Goal: Information Seeking & Learning: Check status

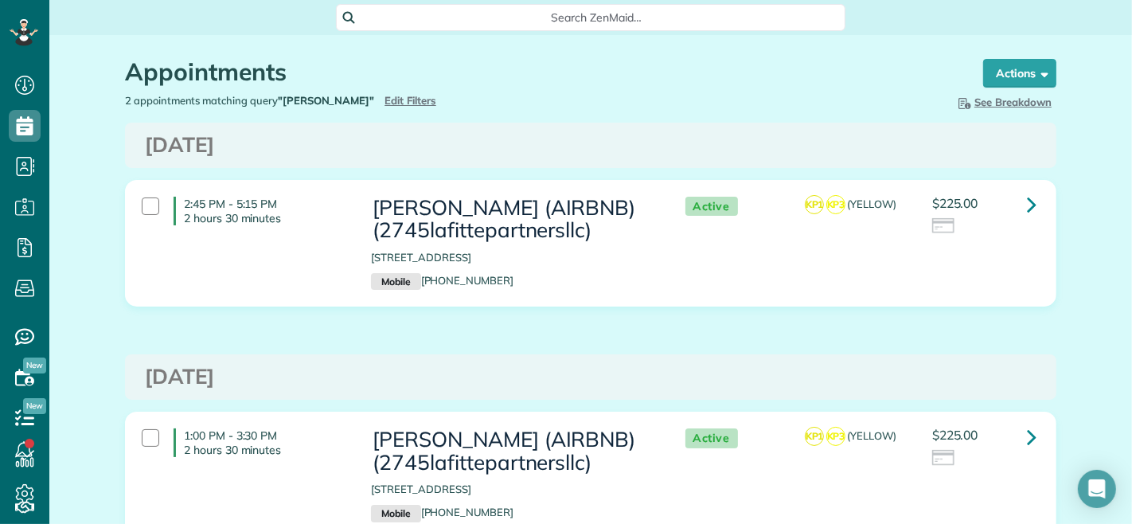
scroll to position [6, 6]
click at [385, 100] on span "Edit Filters" at bounding box center [411, 100] width 52 height 13
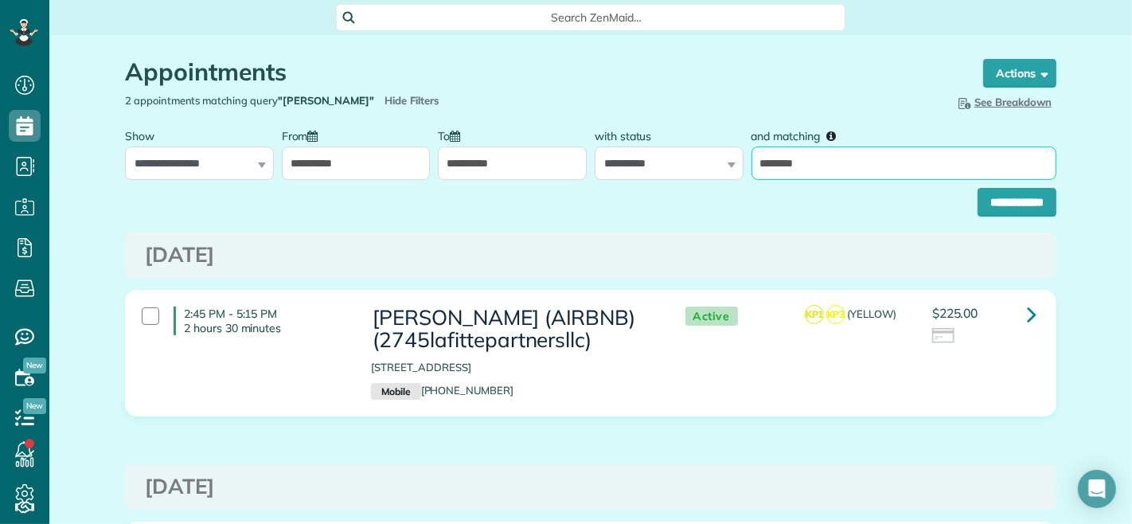
click at [786, 167] on input "********" at bounding box center [904, 162] width 305 height 33
type input "**"
click at [470, 155] on input "**********" at bounding box center [512, 162] width 149 height 33
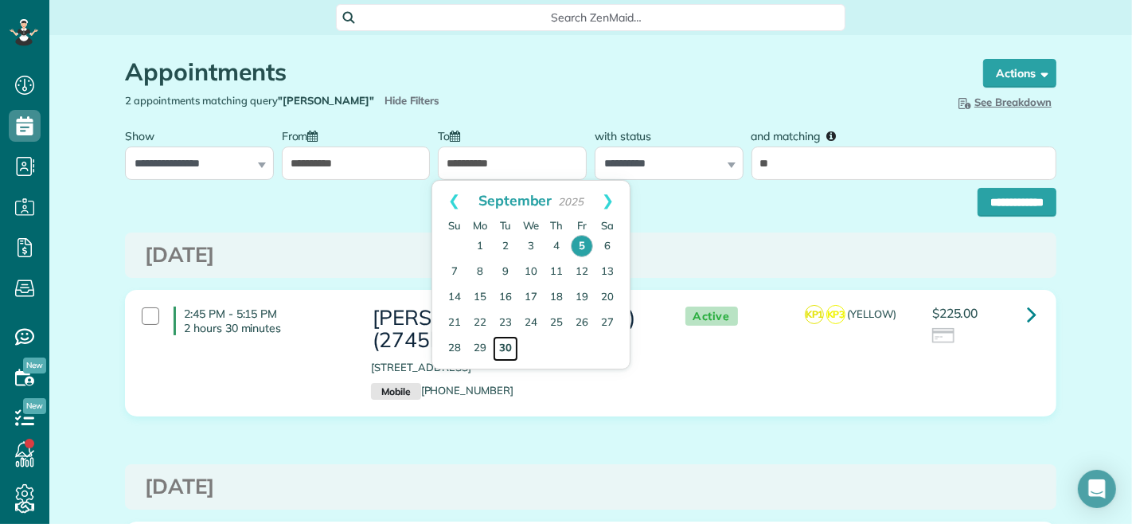
click at [515, 354] on link "30" at bounding box center [505, 348] width 25 height 25
type input "**********"
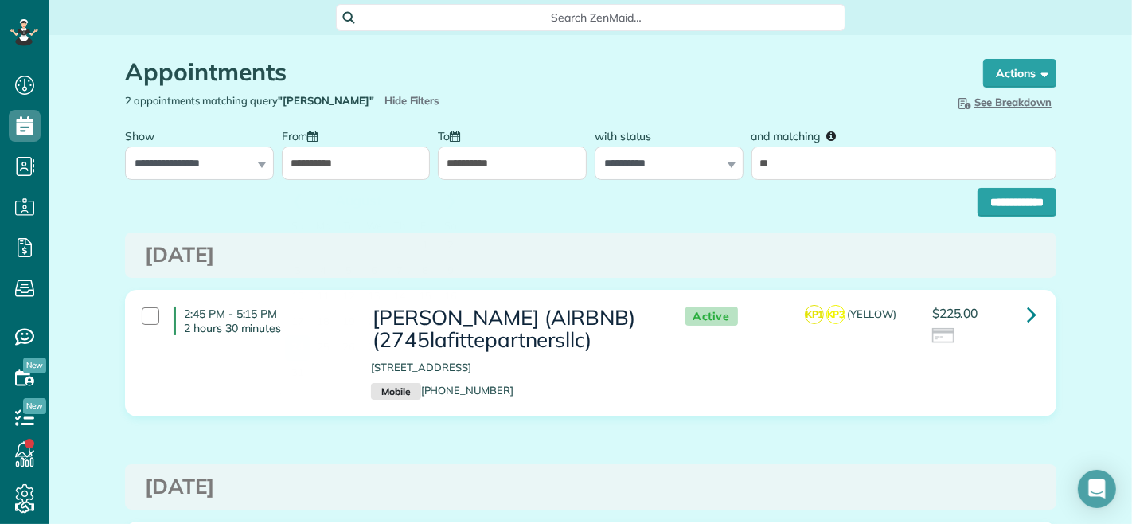
click at [363, 174] on input "**********" at bounding box center [356, 162] width 149 height 33
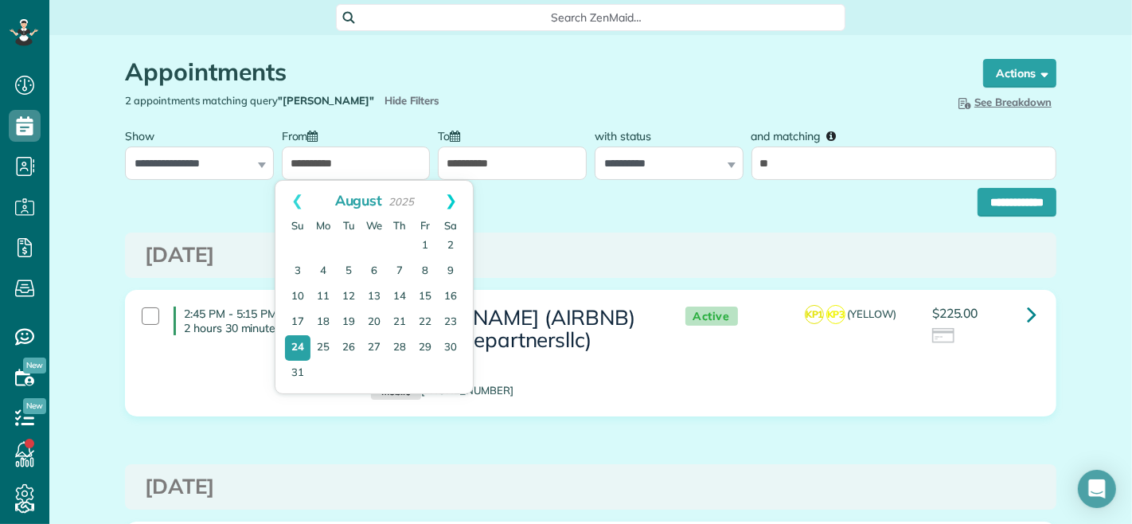
click at [455, 203] on link "Next" at bounding box center [451, 201] width 44 height 40
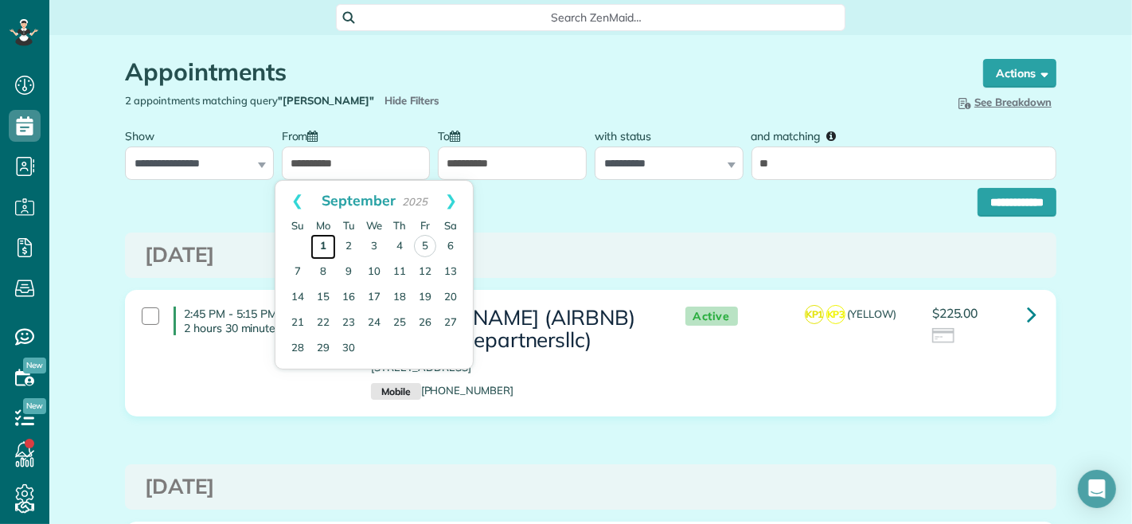
click at [321, 250] on link "1" at bounding box center [322, 246] width 25 height 25
type input "**********"
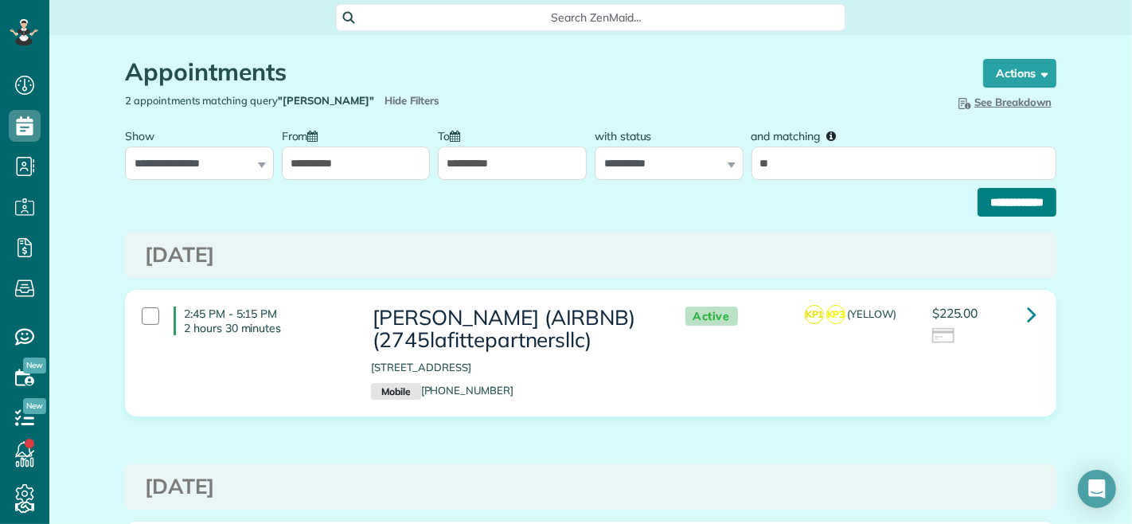
click at [979, 215] on input "**********" at bounding box center [1017, 202] width 79 height 29
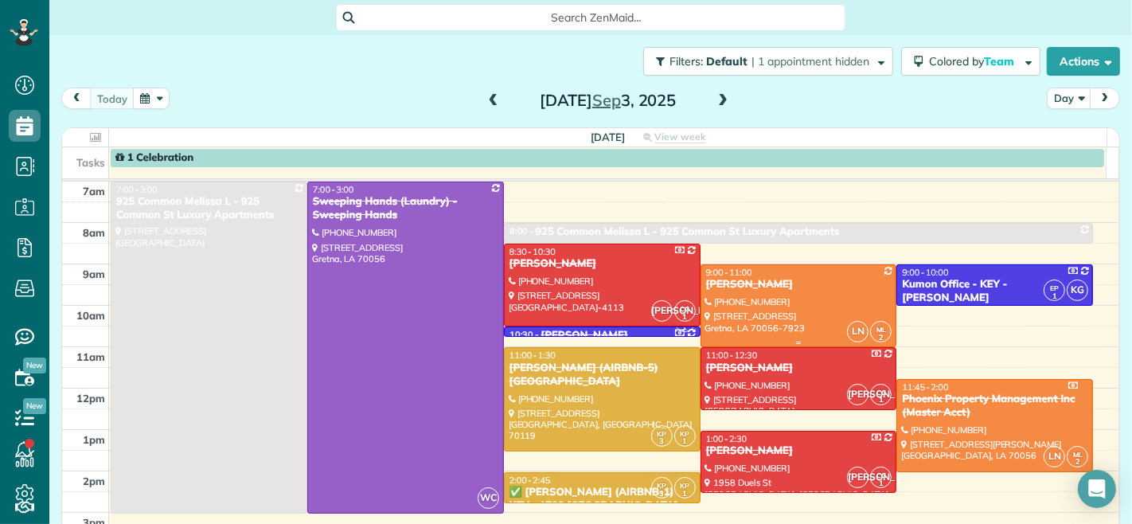
scroll to position [20, 0]
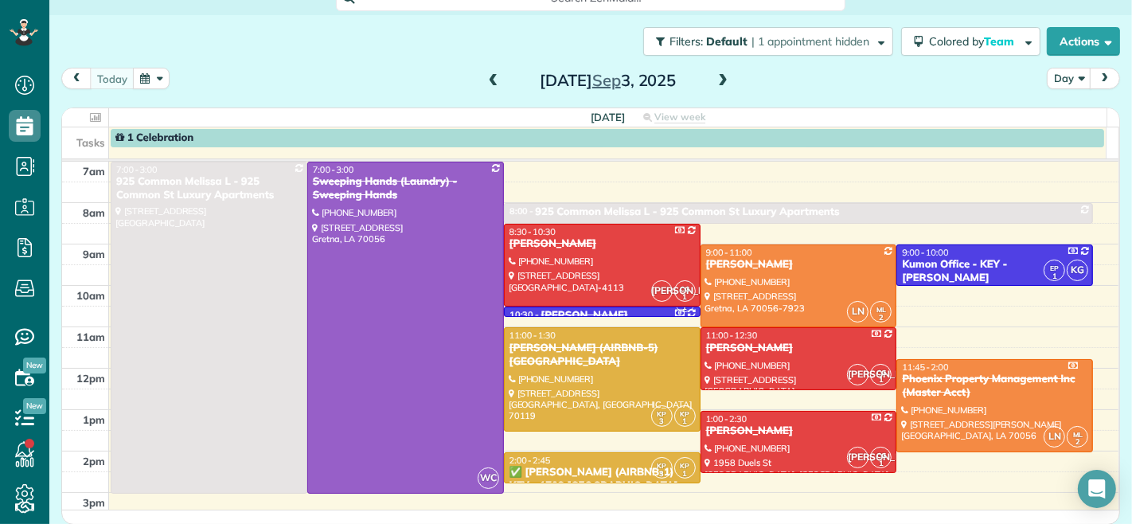
click at [720, 84] on span at bounding box center [723, 81] width 18 height 14
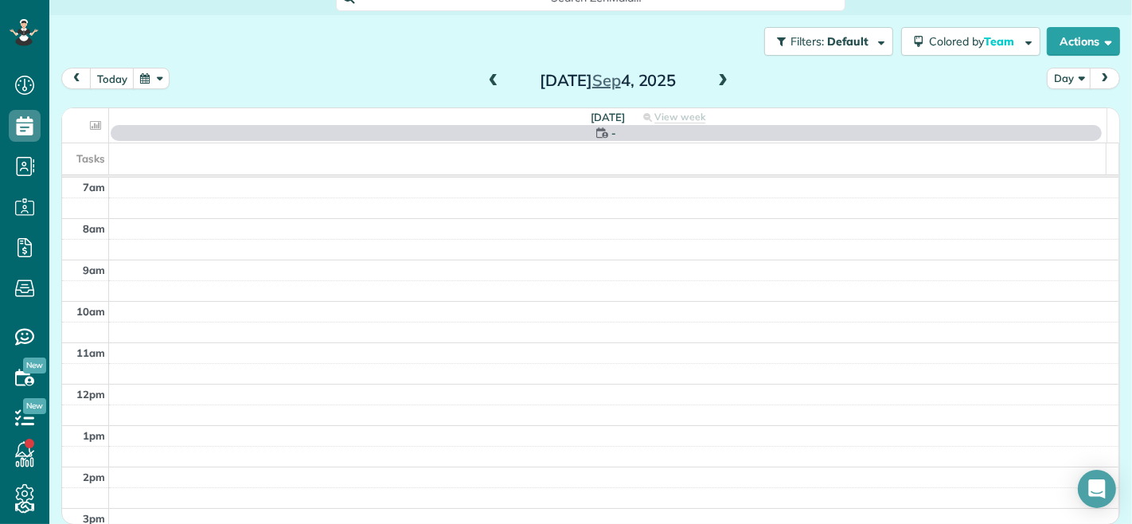
click at [716, 84] on span at bounding box center [723, 81] width 18 height 14
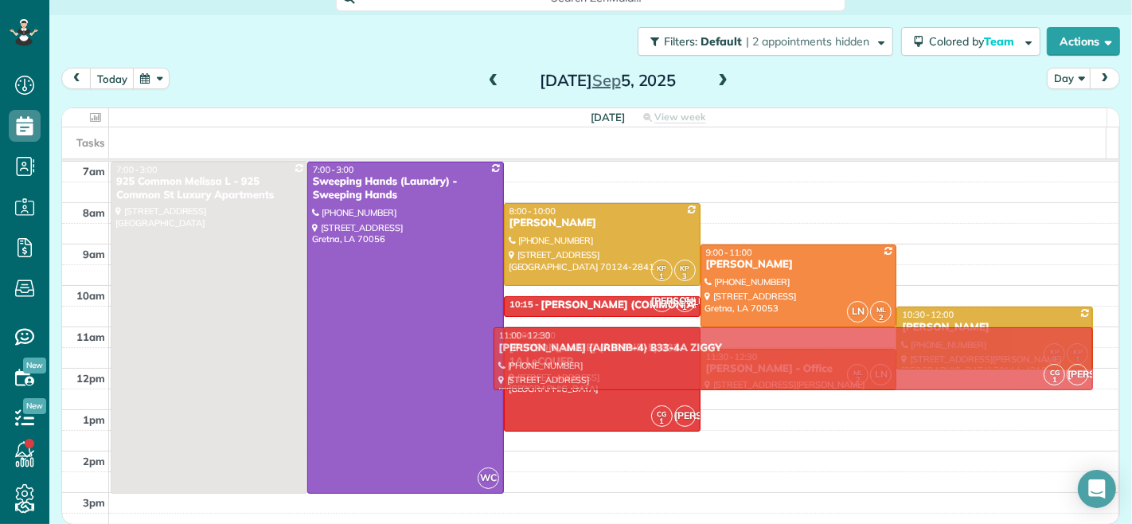
drag, startPoint x: 599, startPoint y: 460, endPoint x: 598, endPoint y: 350, distance: 109.9
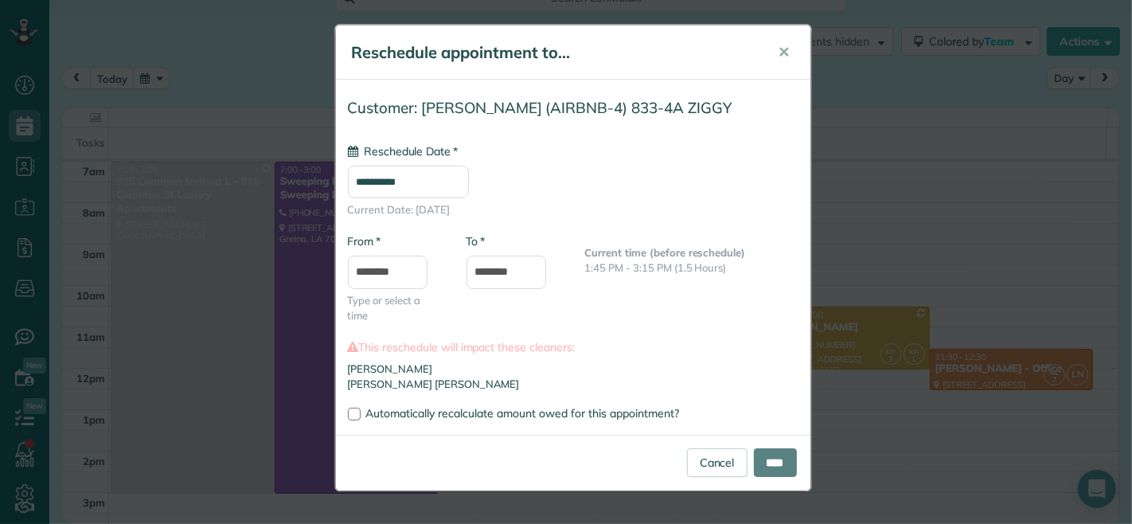
type input "**********"
click at [764, 455] on input "****" at bounding box center [775, 462] width 43 height 29
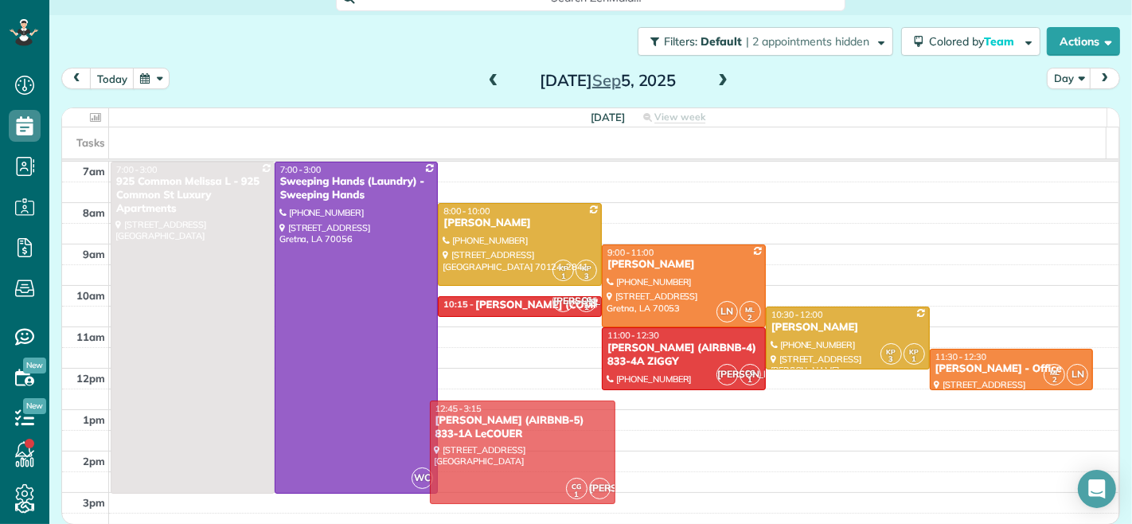
drag, startPoint x: 546, startPoint y: 356, endPoint x: 539, endPoint y: 423, distance: 67.3
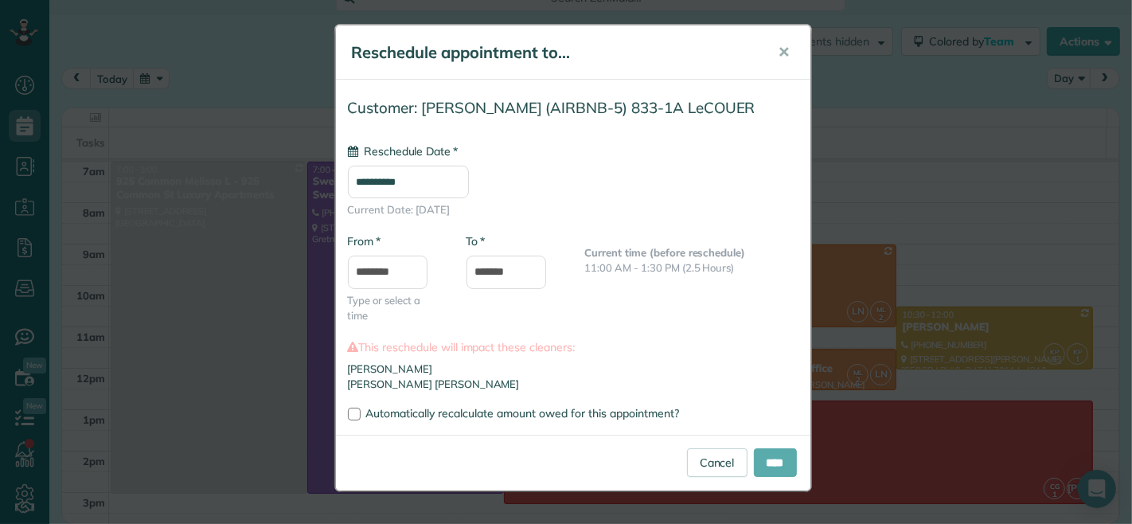
type input "**********"
click at [770, 464] on input "****" at bounding box center [775, 462] width 43 height 29
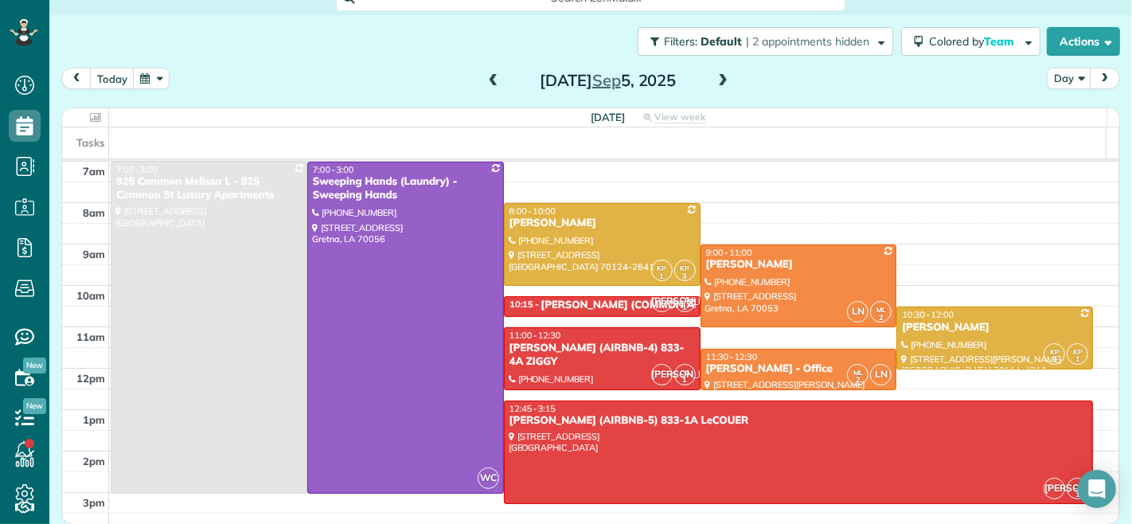
click at [492, 77] on span at bounding box center [494, 81] width 18 height 14
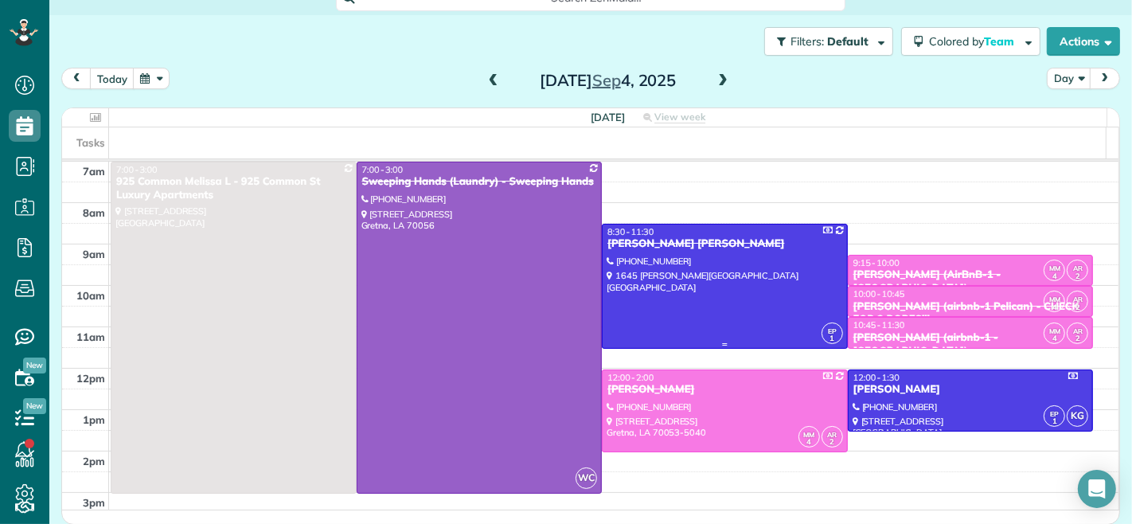
click at [713, 256] on div at bounding box center [725, 286] width 244 height 123
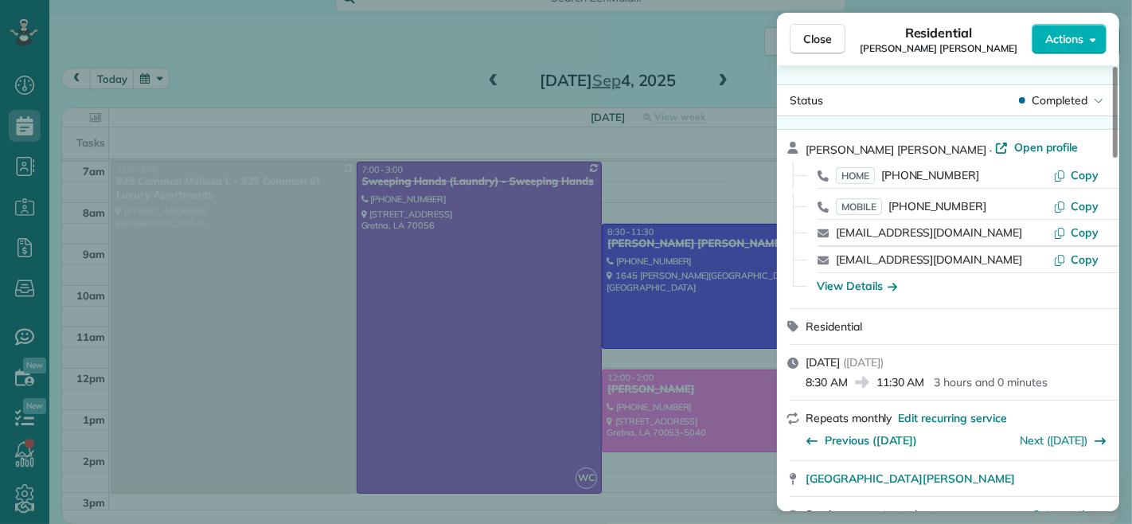
drag, startPoint x: 806, startPoint y: 381, endPoint x: 849, endPoint y: 386, distance: 42.6
click at [849, 386] on div "8:30 AM 11:30 AM 3 hours and 0 minutes" at bounding box center [958, 380] width 304 height 19
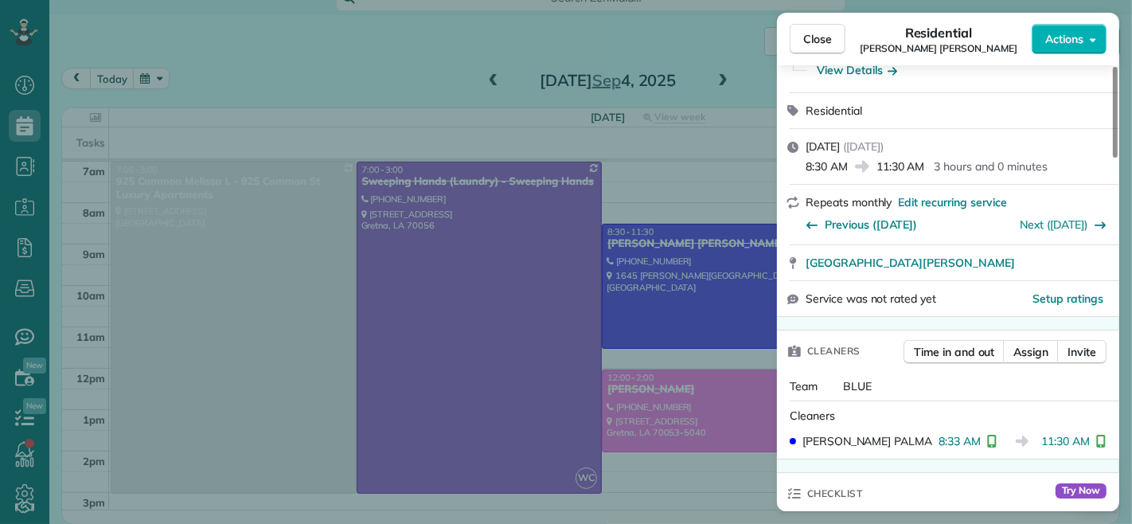
scroll to position [353, 0]
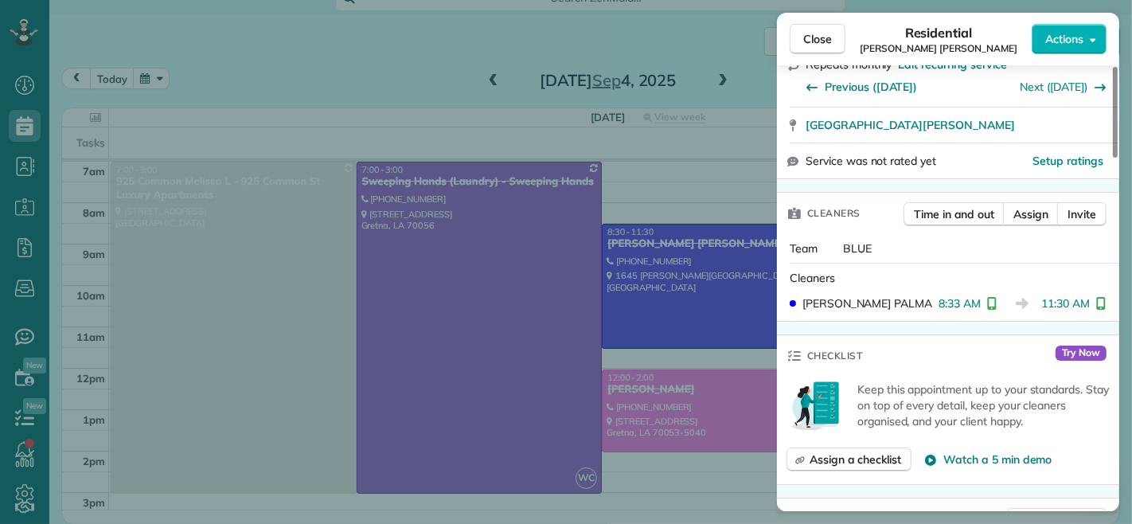
drag, startPoint x: 940, startPoint y: 305, endPoint x: 982, endPoint y: 305, distance: 41.4
click at [982, 305] on div "8:33 AM" at bounding box center [971, 303] width 64 height 16
click at [818, 48] on button "Close" at bounding box center [818, 39] width 56 height 30
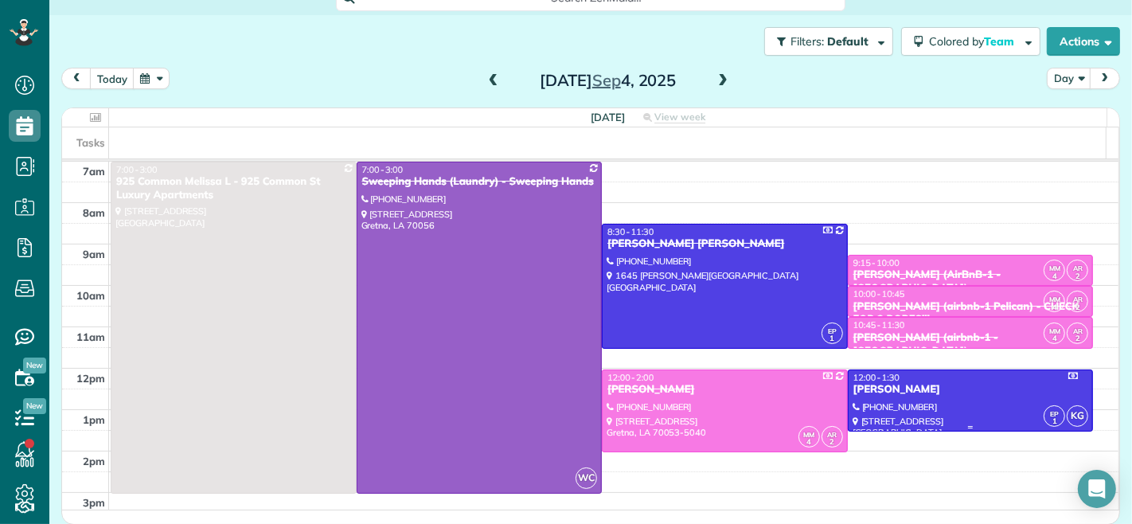
click at [916, 390] on div "[PERSON_NAME]" at bounding box center [971, 390] width 236 height 14
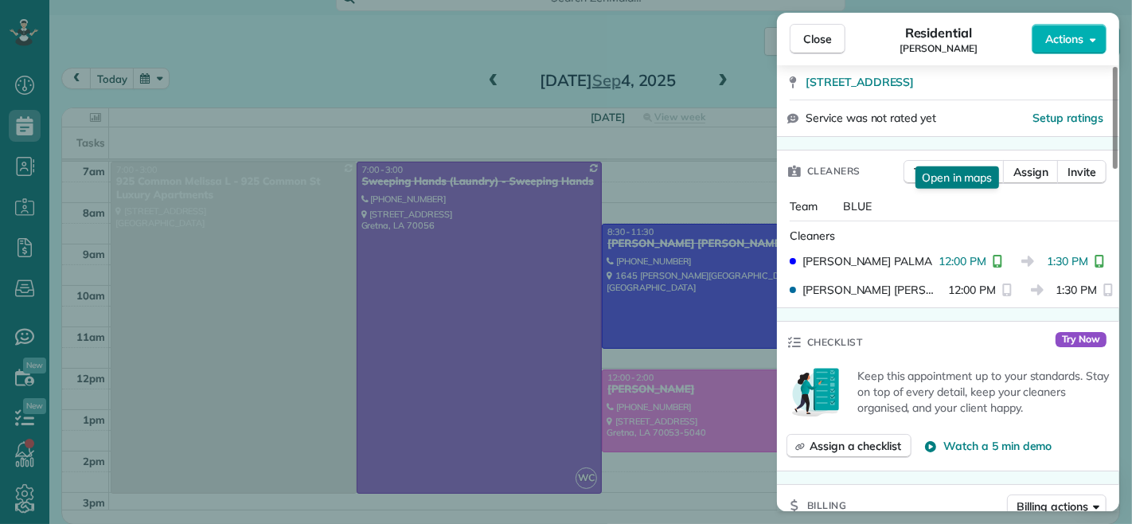
scroll to position [353, 0]
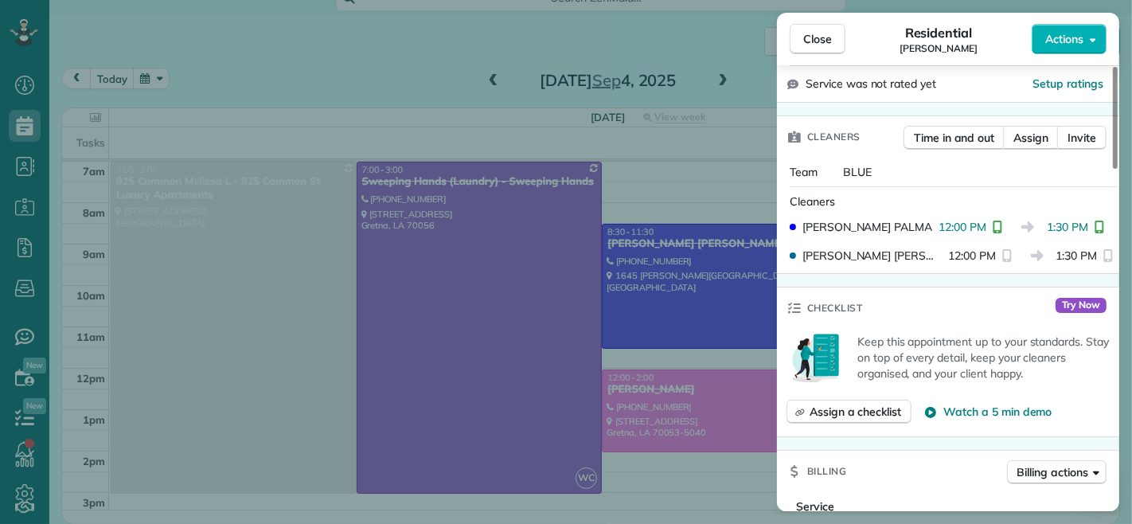
drag, startPoint x: 1048, startPoint y: 228, endPoint x: 1088, endPoint y: 232, distance: 40.0
click at [1088, 232] on span "1:30 PM" at bounding box center [1067, 227] width 41 height 16
click at [836, 36] on button "Close" at bounding box center [818, 39] width 56 height 30
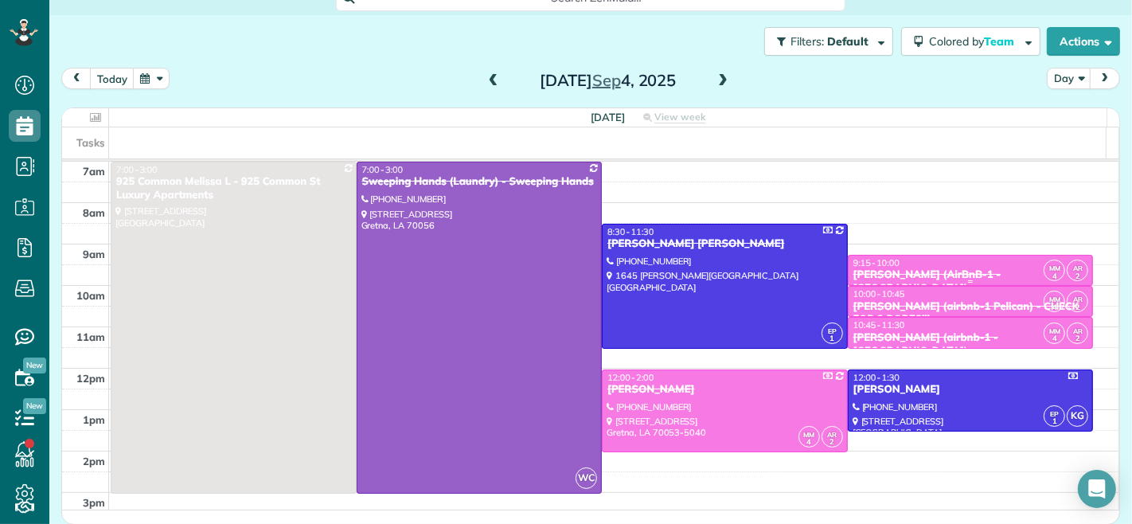
click at [921, 271] on div "[PERSON_NAME] (AirBnB-1 - [GEOGRAPHIC_DATA])" at bounding box center [971, 281] width 236 height 27
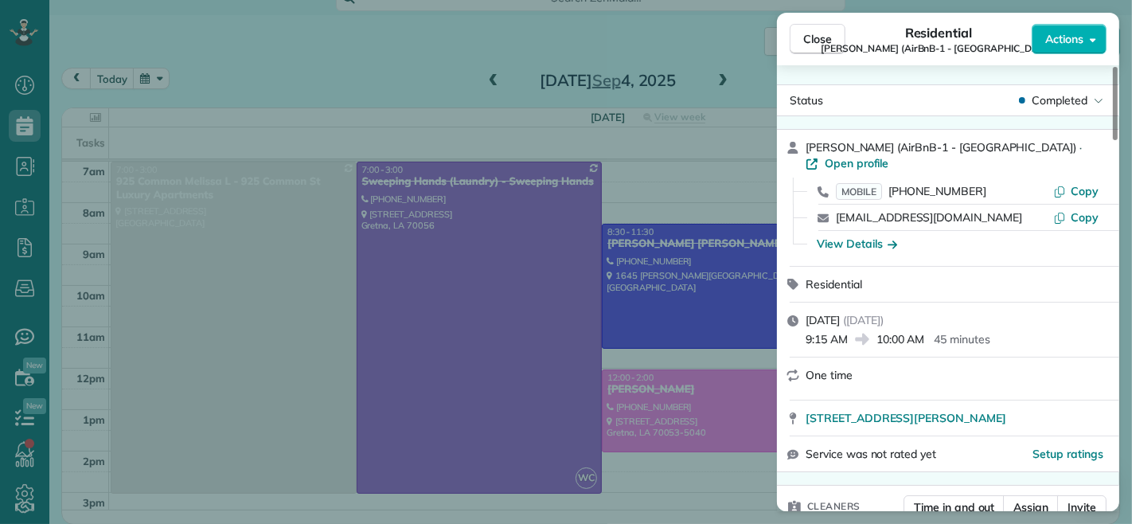
drag, startPoint x: 806, startPoint y: 327, endPoint x: 846, endPoint y: 329, distance: 39.8
click at [846, 331] on span "9:15 AM" at bounding box center [827, 339] width 42 height 16
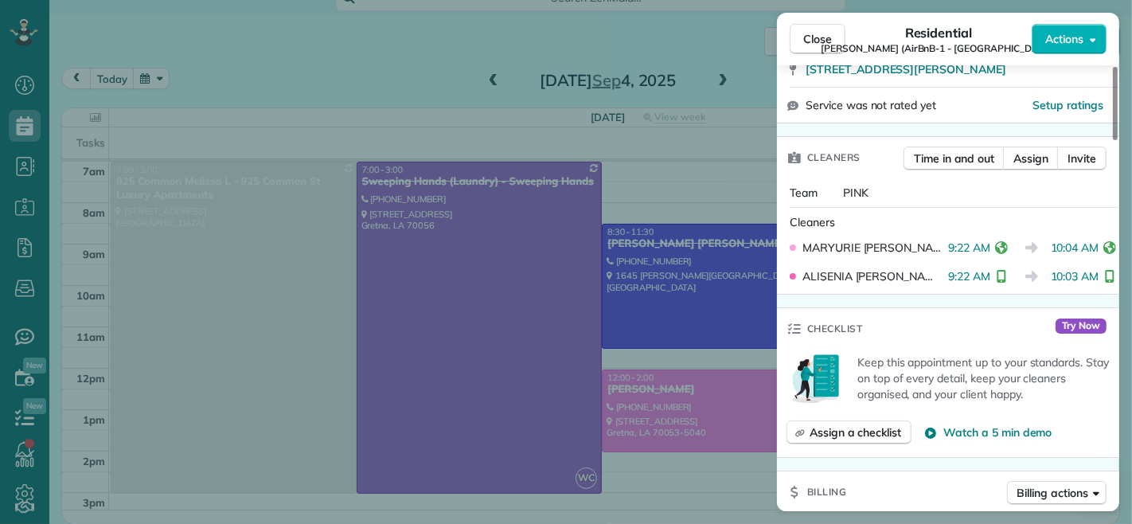
scroll to position [353, 0]
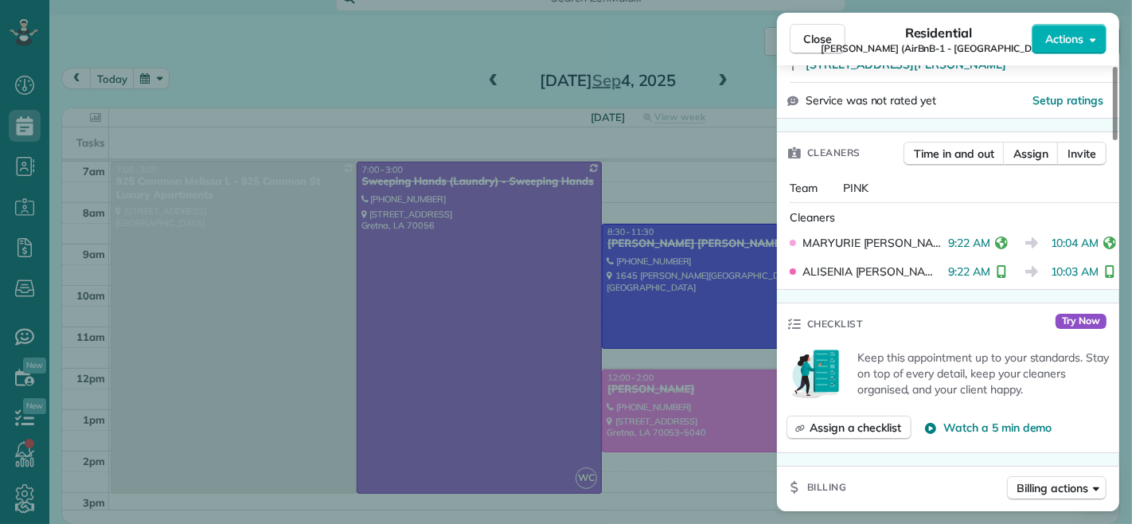
drag, startPoint x: 939, startPoint y: 226, endPoint x: 983, endPoint y: 229, distance: 43.9
click at [983, 235] on div "9:22 AM" at bounding box center [980, 243] width 64 height 16
click at [822, 42] on span "Close" at bounding box center [817, 39] width 29 height 16
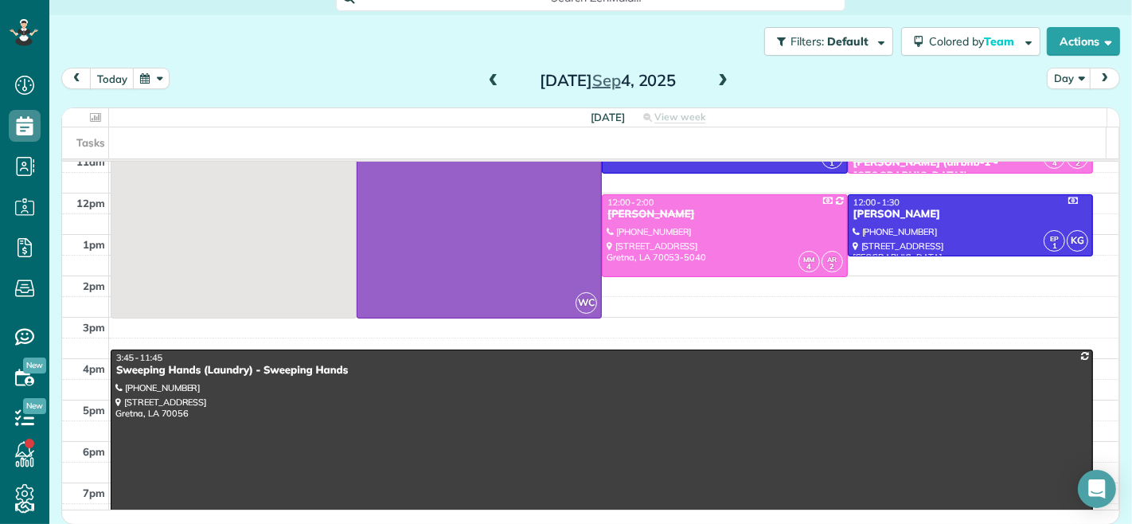
scroll to position [177, 0]
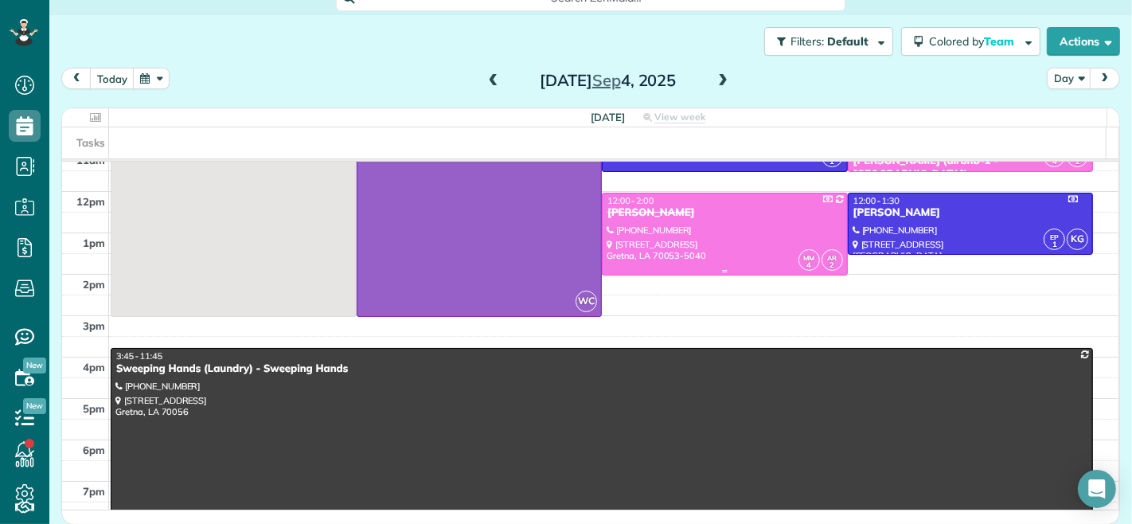
click at [674, 237] on div at bounding box center [725, 233] width 244 height 81
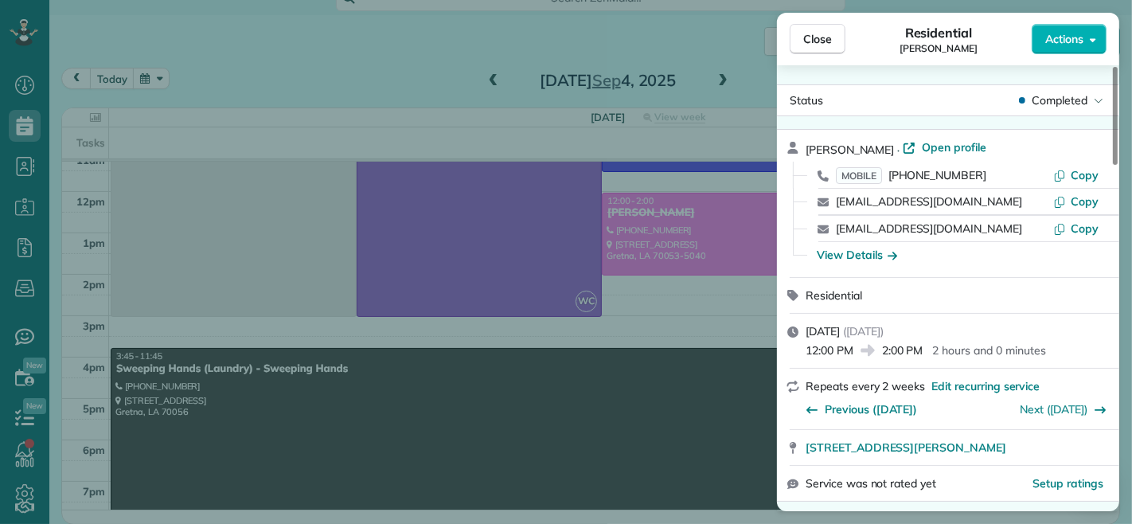
drag, startPoint x: 885, startPoint y: 353, endPoint x: 926, endPoint y: 348, distance: 40.9
click at [926, 348] on div "12:00 PM 2:00 PM 2 hours and 0 minutes" at bounding box center [958, 348] width 304 height 19
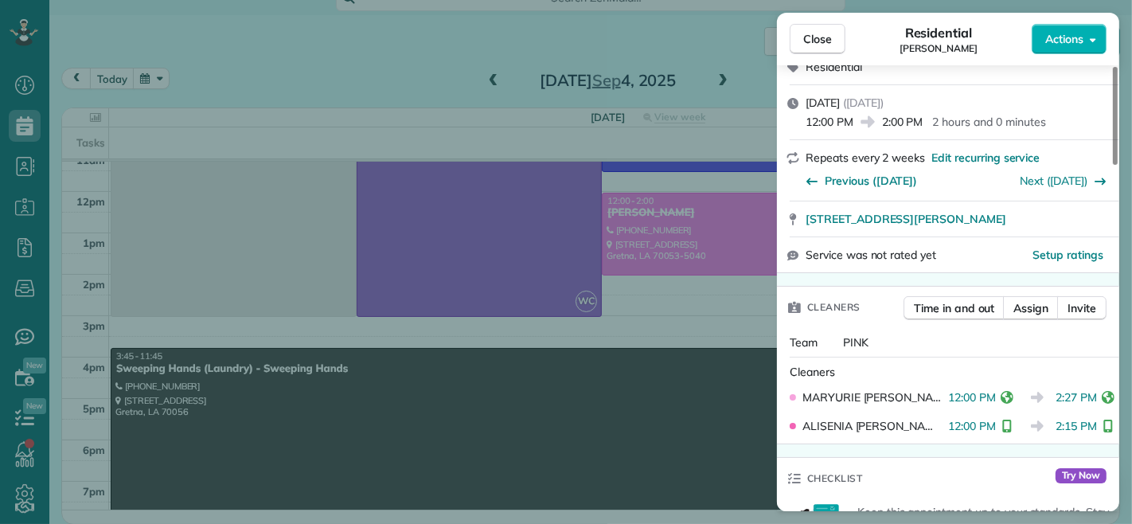
scroll to position [353, 0]
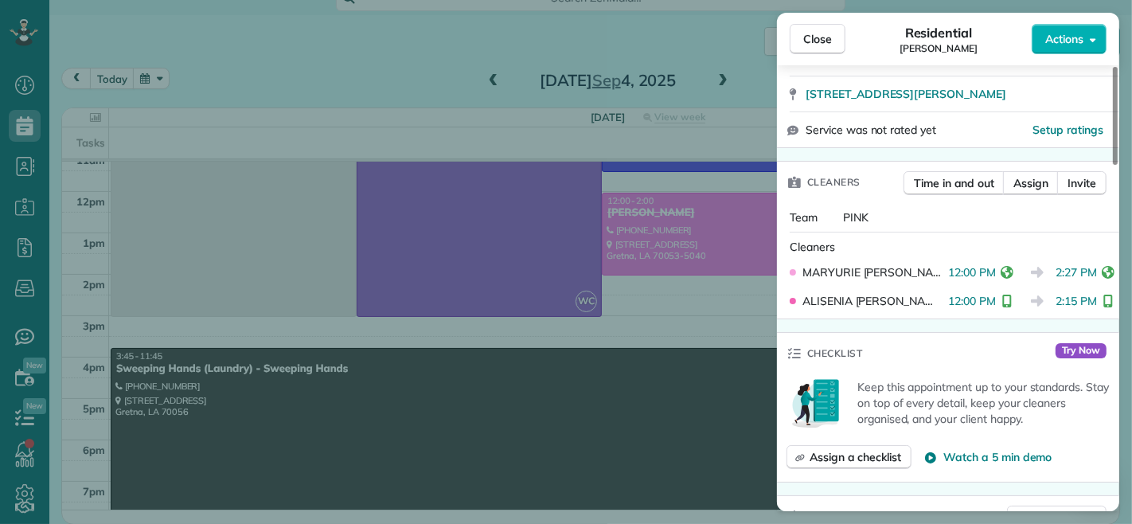
drag, startPoint x: 1049, startPoint y: 272, endPoint x: 1088, endPoint y: 279, distance: 39.5
click at [1088, 279] on span "2:27 PM" at bounding box center [1076, 272] width 41 height 16
drag, startPoint x: 1048, startPoint y: 303, endPoint x: 1091, endPoint y: 306, distance: 43.1
click at [1091, 306] on div "2:15 PM" at bounding box center [1088, 301] width 64 height 16
click at [1044, 282] on div "[PERSON_NAME] 12:00 PM 2:27 PM" at bounding box center [948, 272] width 330 height 29
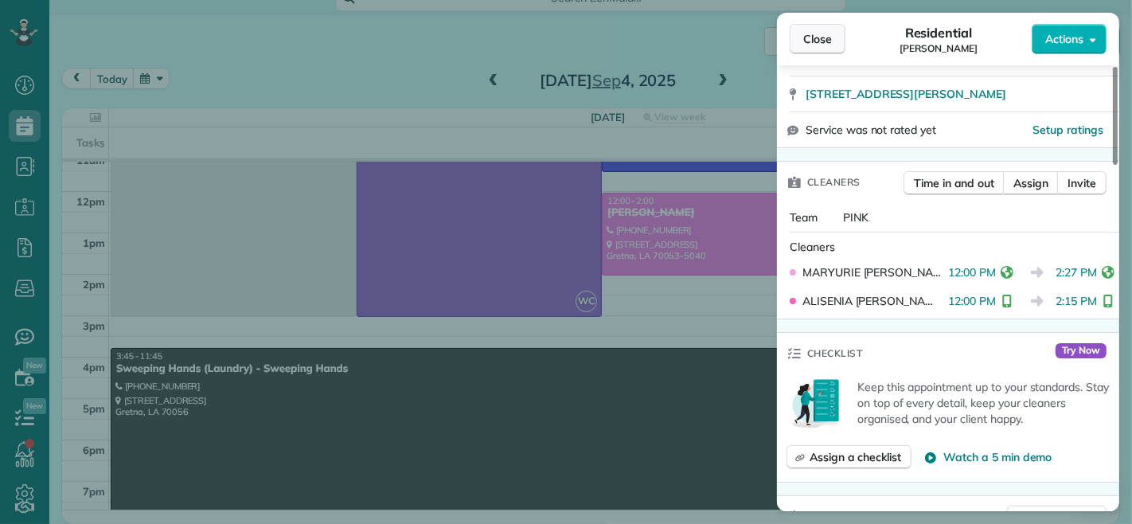
click at [815, 37] on span "Close" at bounding box center [817, 39] width 29 height 16
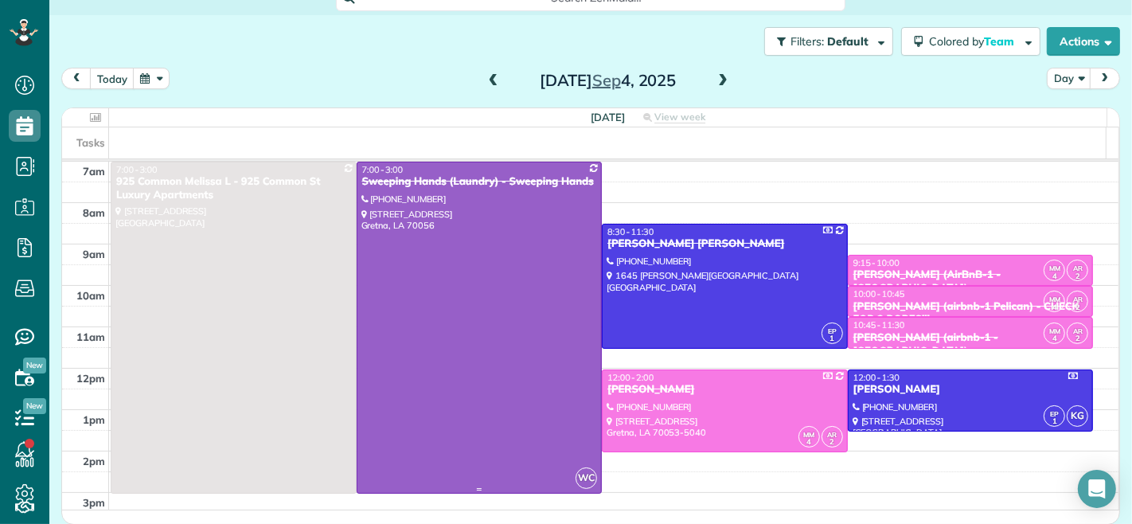
click at [546, 209] on div at bounding box center [479, 327] width 244 height 330
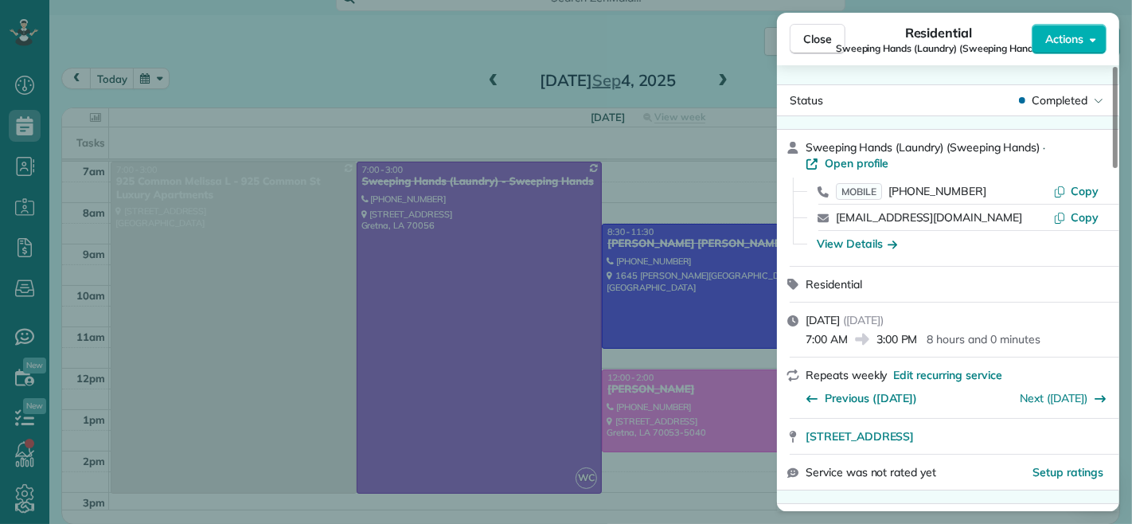
scroll to position [353, 0]
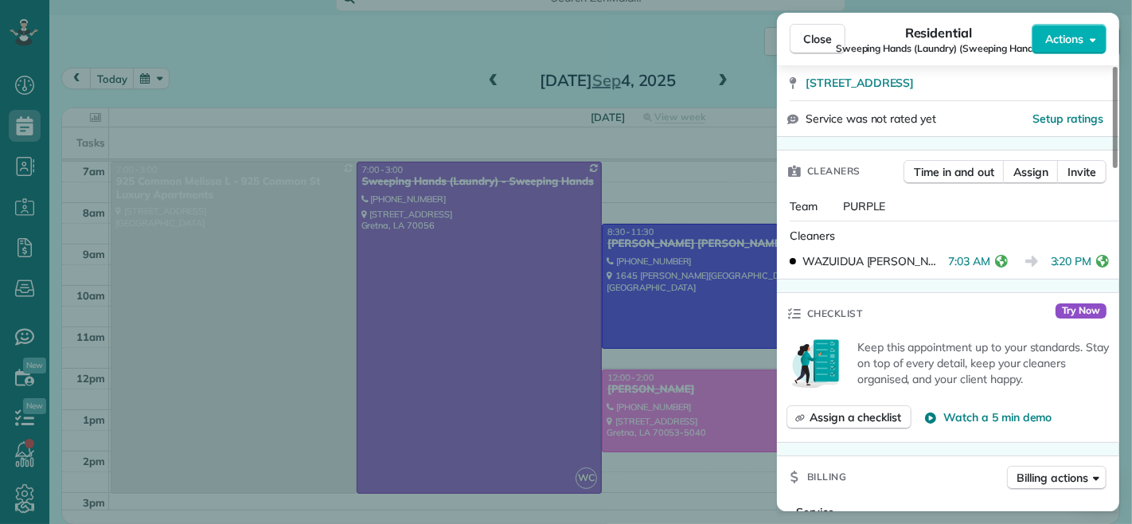
drag, startPoint x: 940, startPoint y: 261, endPoint x: 977, endPoint y: 264, distance: 36.8
click at [977, 264] on span "7:03 AM" at bounding box center [969, 261] width 42 height 16
drag, startPoint x: 1043, startPoint y: 263, endPoint x: 1084, endPoint y: 263, distance: 41.4
click at [1085, 263] on div "3:20 PM" at bounding box center [1083, 261] width 64 height 16
click at [977, 217] on div "Team PURPLE" at bounding box center [948, 206] width 342 height 29
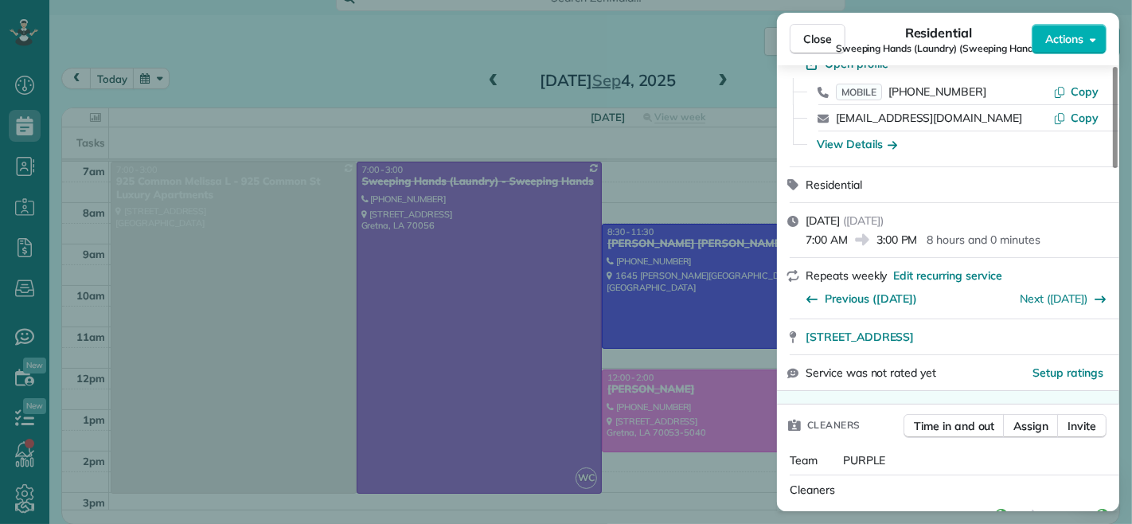
scroll to position [0, 0]
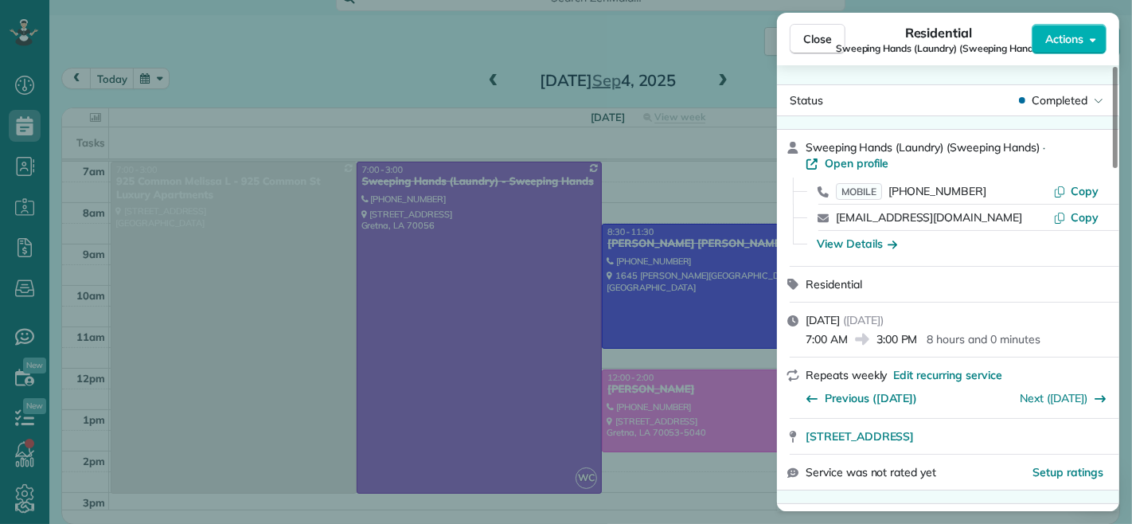
drag, startPoint x: 806, startPoint y: 340, endPoint x: 847, endPoint y: 339, distance: 40.6
click at [847, 339] on span "7:00 AM" at bounding box center [827, 339] width 42 height 16
drag, startPoint x: 877, startPoint y: 341, endPoint x: 919, endPoint y: 343, distance: 41.5
click at [918, 343] on span "3:00 PM" at bounding box center [897, 339] width 41 height 16
drag, startPoint x: 822, startPoint y: 40, endPoint x: 626, endPoint y: 121, distance: 212.7
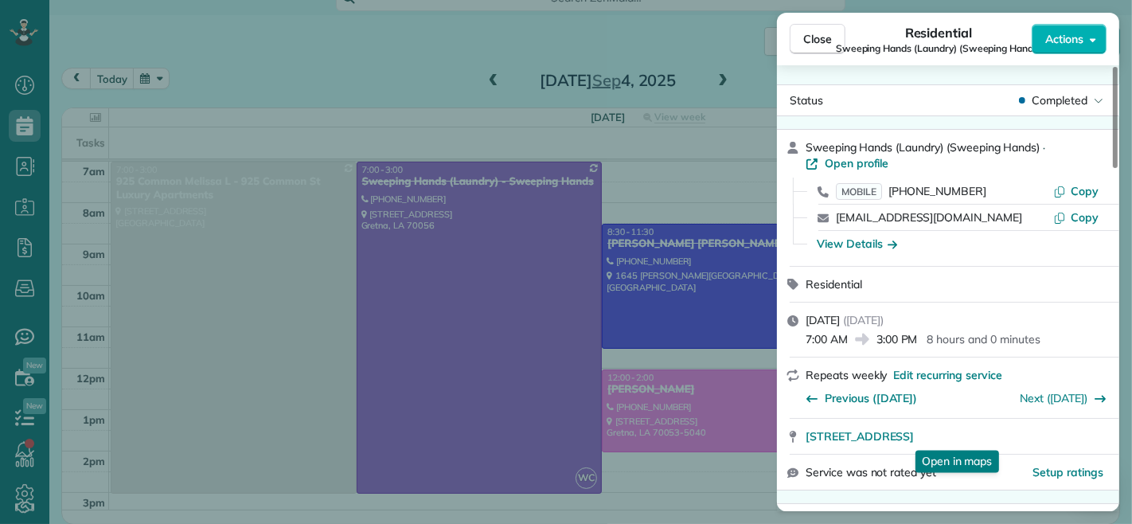
click at [822, 40] on span "Close" at bounding box center [817, 39] width 29 height 16
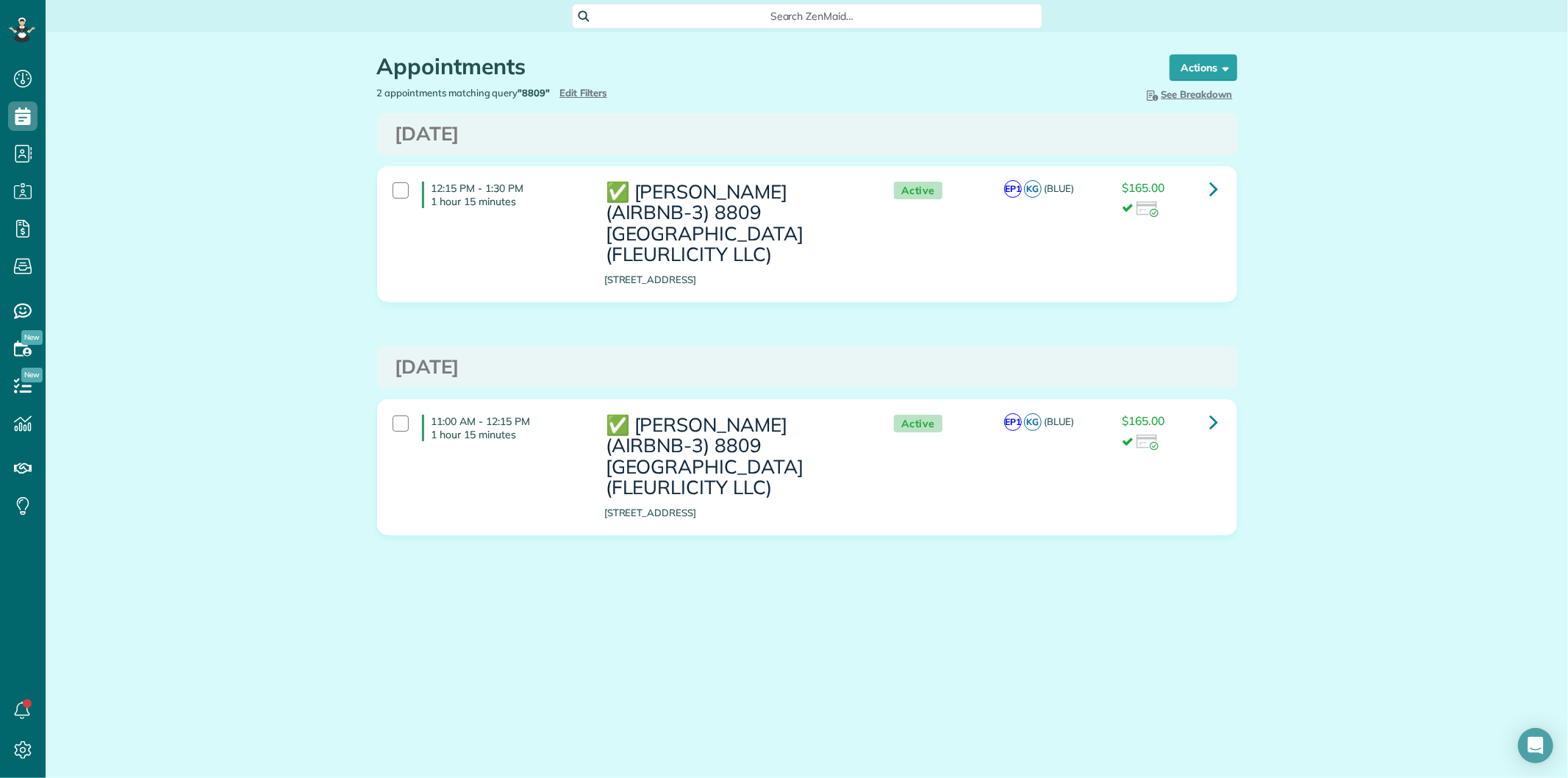
scroll to position [6, 6]
